Goal: Task Accomplishment & Management: Complete application form

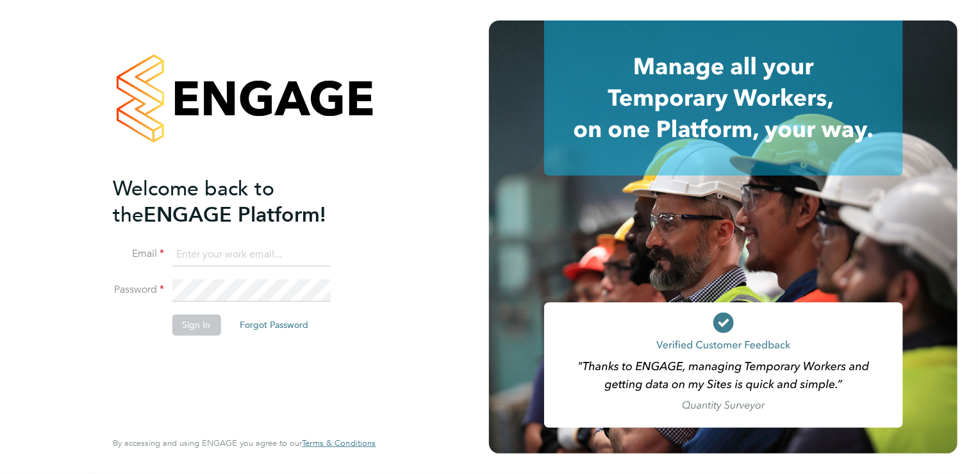
type input "[PERSON_NAME][EMAIL_ADDRESS][PERSON_NAME][DOMAIN_NAME]"
click at [198, 320] on button "Sign In" at bounding box center [196, 325] width 49 height 21
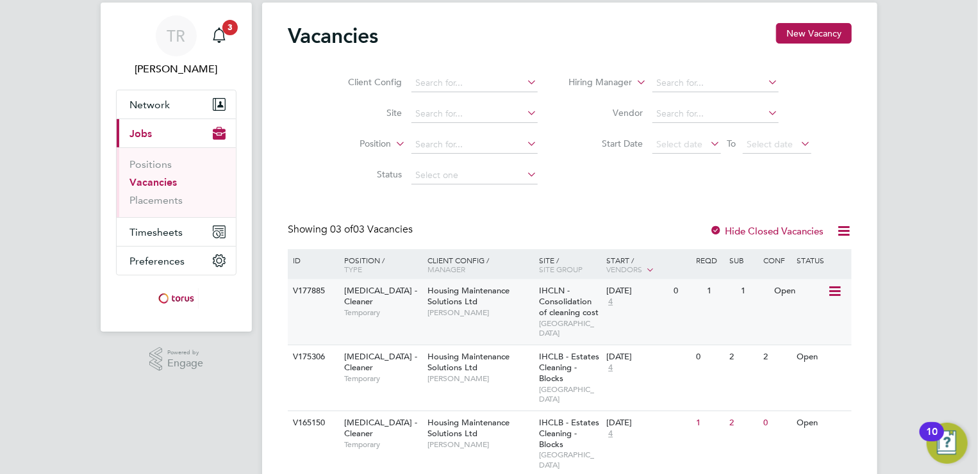
scroll to position [52, 0]
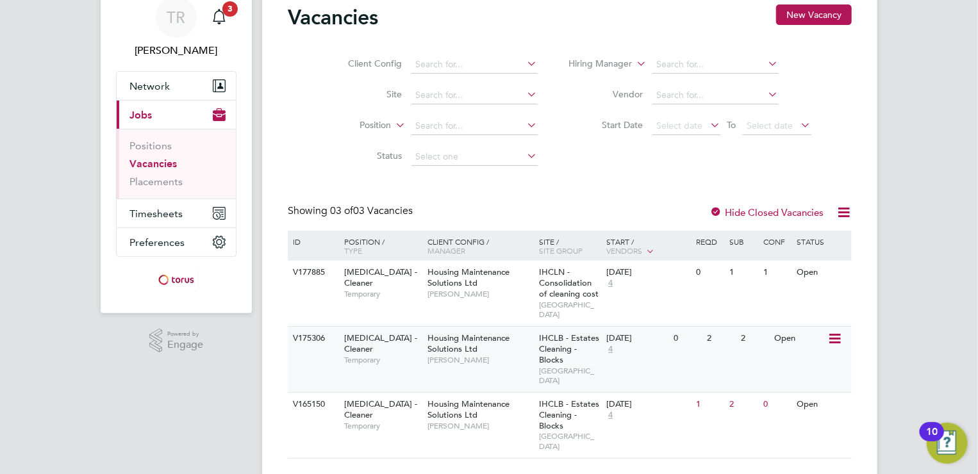
click at [543, 333] on span "IHCLB - Estates Cleaning - Blocks" at bounding box center [569, 349] width 60 height 33
